Goal: Information Seeking & Learning: Learn about a topic

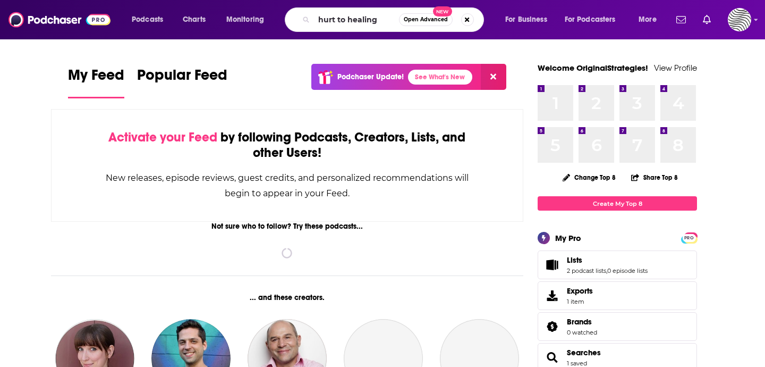
type input "hurt to healing"
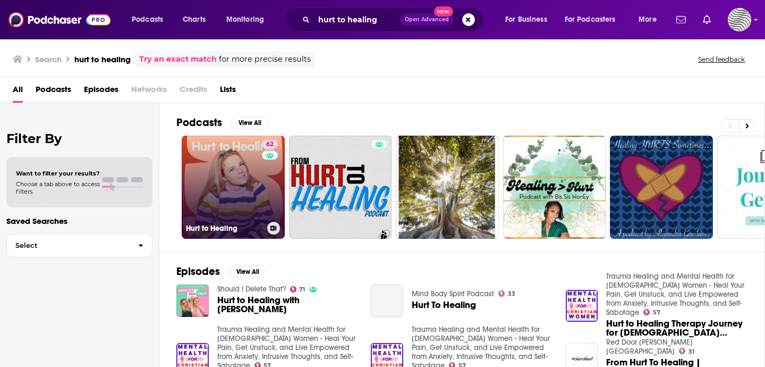
click at [251, 179] on link "62 Hurt to Healing" at bounding box center [233, 187] width 103 height 103
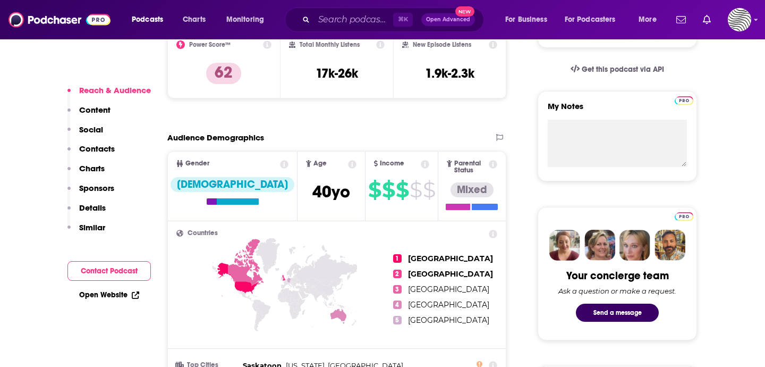
scroll to position [341, 0]
